Goal: Information Seeking & Learning: Compare options

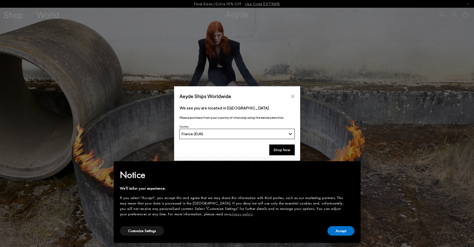
click at [292, 98] on button "Close" at bounding box center [293, 96] width 8 height 8
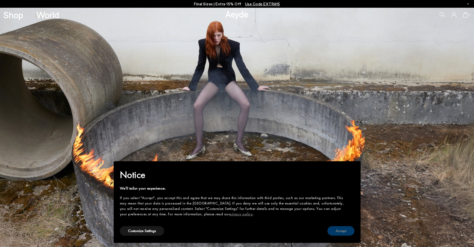
click at [344, 232] on button "Accept" at bounding box center [341, 231] width 27 height 10
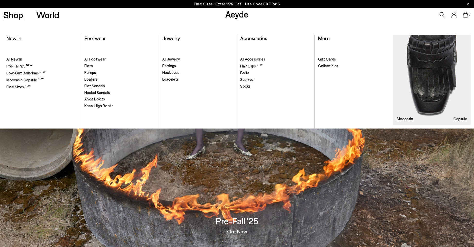
click at [92, 73] on span "Pumps" at bounding box center [90, 72] width 12 height 5
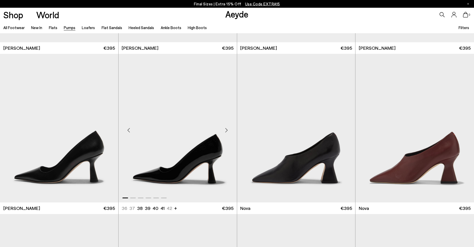
scroll to position [2161, 0]
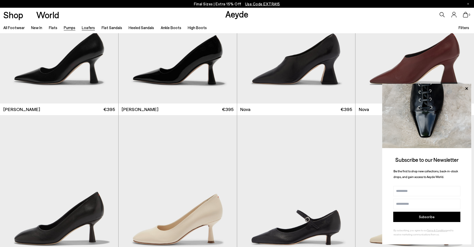
click at [92, 28] on link "Loafers" at bounding box center [88, 27] width 13 height 5
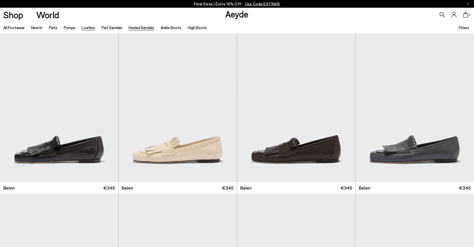
click at [143, 29] on link "Heeled Sandals" at bounding box center [141, 27] width 25 height 5
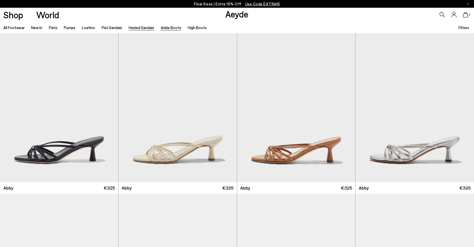
click at [171, 28] on link "Ankle Boots" at bounding box center [171, 27] width 21 height 5
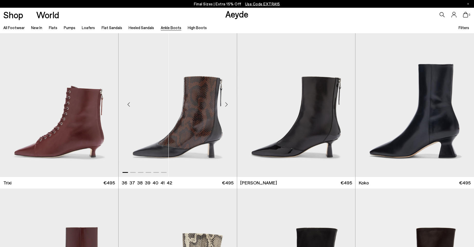
scroll to position [206, 0]
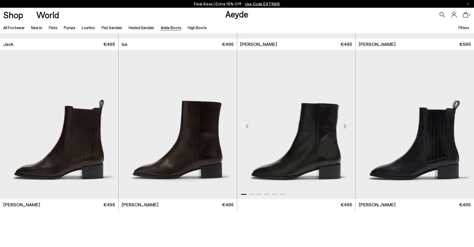
scroll to position [1265, 0]
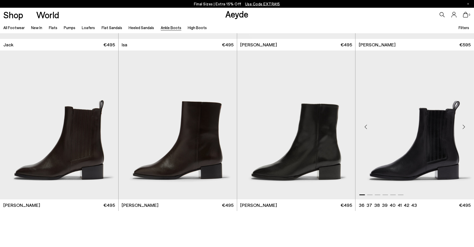
click at [403, 194] on div at bounding box center [415, 193] width 119 height 6
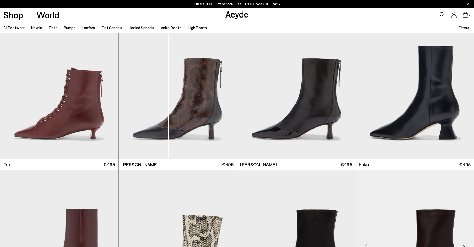
scroll to position [107, 0]
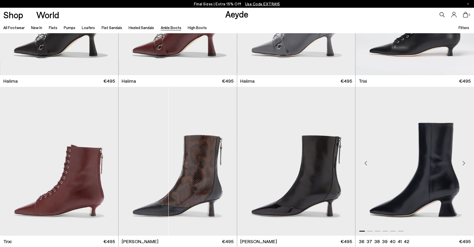
click at [432, 151] on img "1 / 6" at bounding box center [415, 161] width 119 height 149
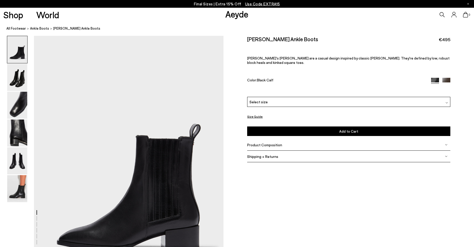
click at [449, 82] on img at bounding box center [447, 82] width 8 height 8
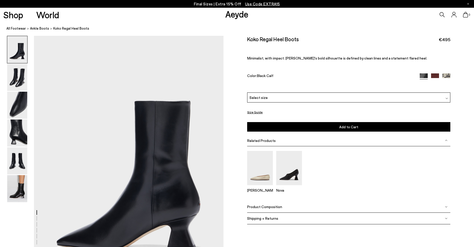
click at [443, 75] on img at bounding box center [447, 77] width 8 height 8
